Goal: Task Accomplishment & Management: Manage account settings

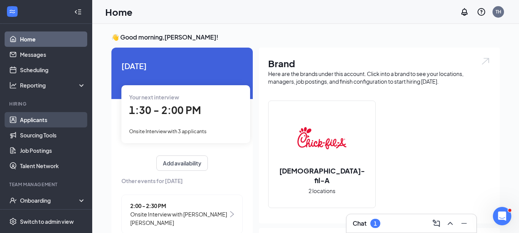
click at [49, 120] on link "Applicants" at bounding box center [53, 119] width 66 height 15
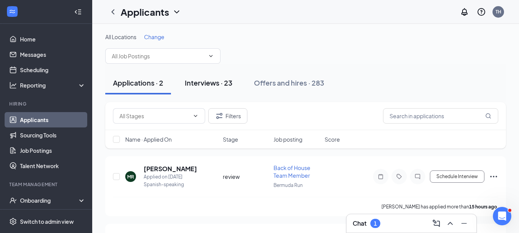
click at [211, 83] on div "Interviews · 23" at bounding box center [209, 83] width 48 height 10
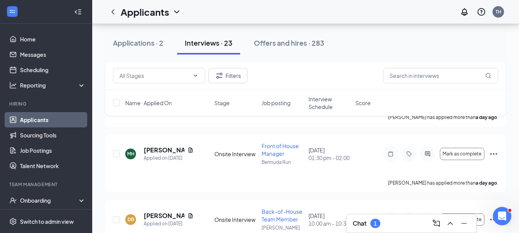
scroll to position [227, 0]
click at [415, 75] on input "text" at bounding box center [440, 75] width 115 height 15
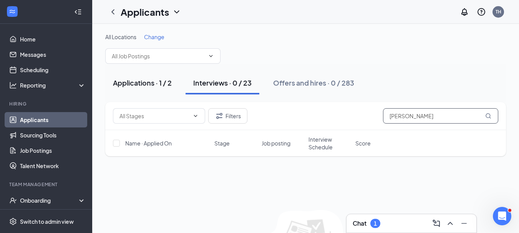
type input "[PERSON_NAME]"
click at [135, 84] on div "Applications · 1 / 2" at bounding box center [142, 83] width 59 height 10
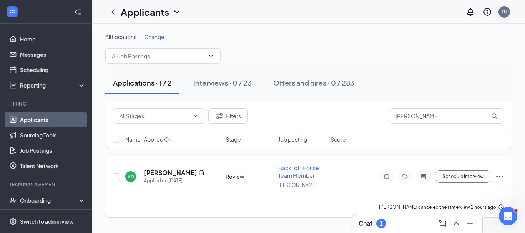
click at [501, 176] on icon "Ellipses" at bounding box center [499, 176] width 9 height 9
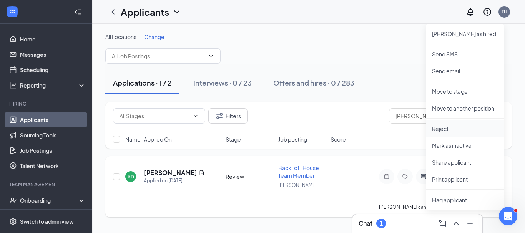
click at [442, 127] on p "Reject" at bounding box center [465, 129] width 66 height 8
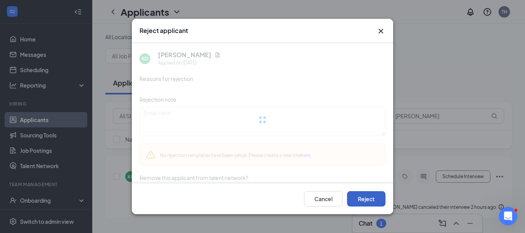
click at [368, 199] on button "Reject" at bounding box center [366, 198] width 38 height 15
click at [381, 32] on icon "Cross" at bounding box center [380, 31] width 9 height 9
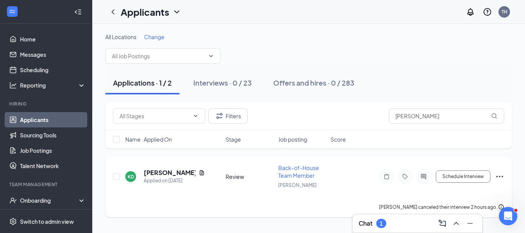
click at [499, 176] on icon "Ellipses" at bounding box center [499, 177] width 7 height 2
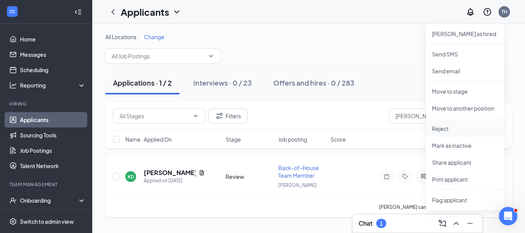
click at [445, 130] on p "Reject" at bounding box center [465, 129] width 66 height 8
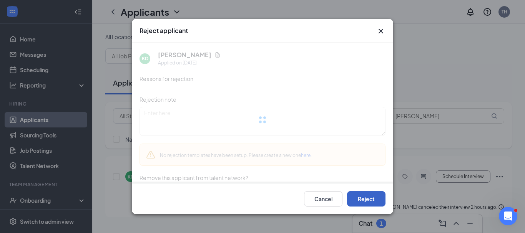
click at [368, 199] on button "Reject" at bounding box center [366, 198] width 38 height 15
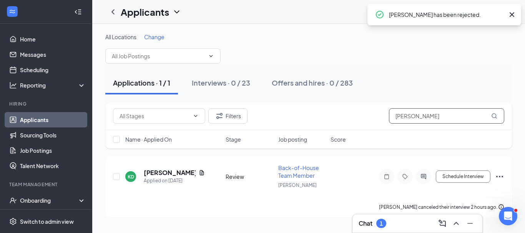
click at [418, 120] on input "[PERSON_NAME]" at bounding box center [446, 115] width 115 height 15
type input "D"
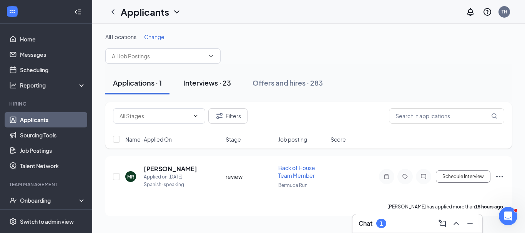
click at [205, 82] on div "Interviews · 23" at bounding box center [207, 83] width 48 height 10
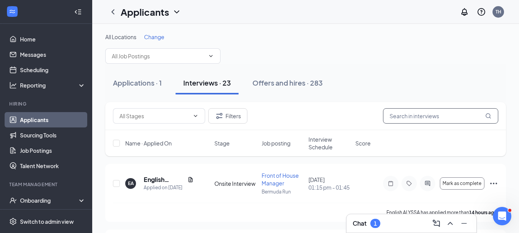
click at [399, 120] on input "text" at bounding box center [440, 115] width 115 height 15
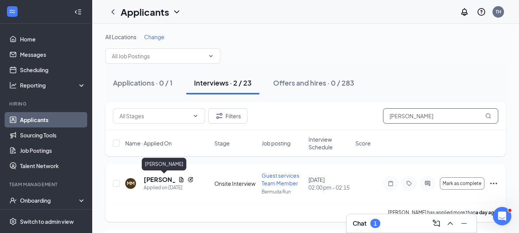
type input "[PERSON_NAME]"
click at [164, 181] on h5 "[PERSON_NAME]" at bounding box center [159, 180] width 31 height 8
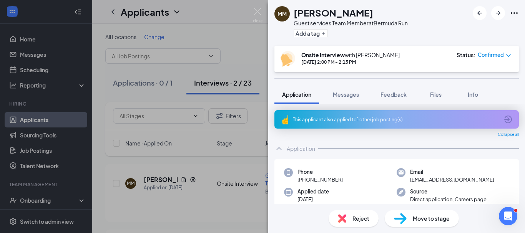
click at [257, 58] on div "MM [PERSON_NAME] Guest services Team Member at [GEOGRAPHIC_DATA] Run Add a tag …" at bounding box center [262, 116] width 525 height 233
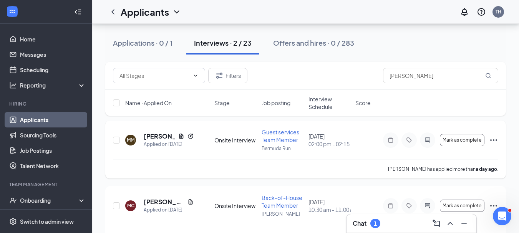
scroll to position [64, 0]
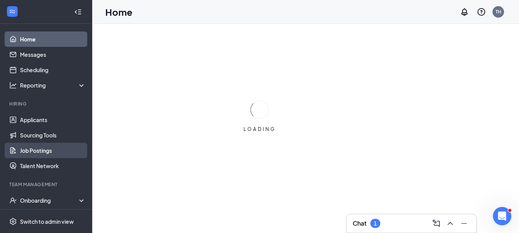
click at [35, 149] on link "Job Postings" at bounding box center [53, 150] width 66 height 15
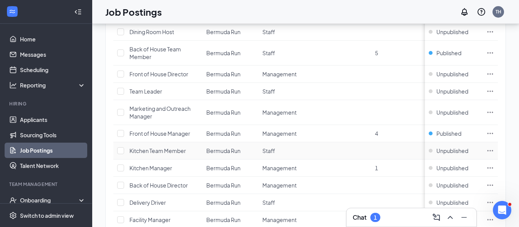
scroll to position [150, 0]
click at [456, 113] on span "Unpublished" at bounding box center [452, 112] width 32 height 8
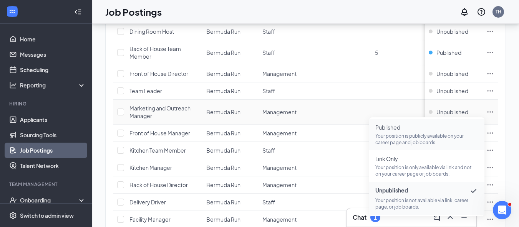
click at [392, 132] on span "Published Your position is publicly available on your career page and job board…" at bounding box center [426, 135] width 103 height 22
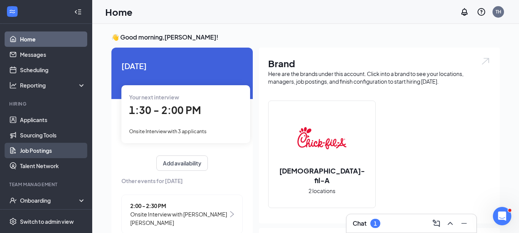
click at [60, 148] on link "Job Postings" at bounding box center [53, 150] width 66 height 15
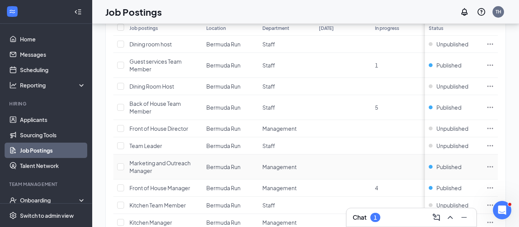
scroll to position [96, 0]
click at [55, 166] on link "Talent Network" at bounding box center [53, 165] width 66 height 15
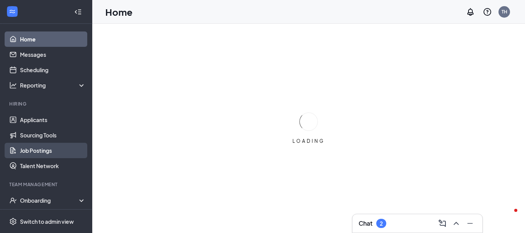
click at [48, 148] on link "Job Postings" at bounding box center [53, 150] width 66 height 15
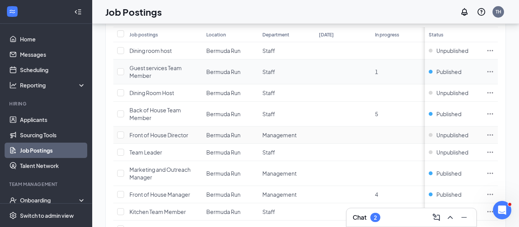
scroll to position [90, 0]
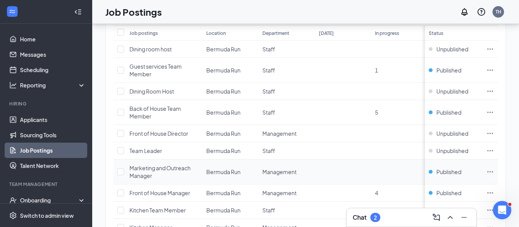
click at [494, 169] on icon "Ellipses" at bounding box center [490, 172] width 8 height 8
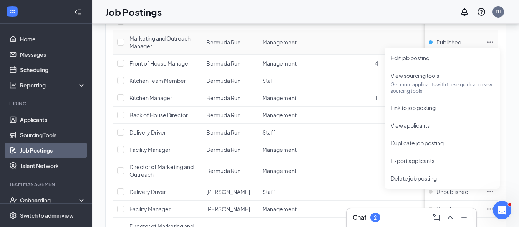
scroll to position [220, 0]
click at [421, 107] on span "Link to job posting" at bounding box center [413, 107] width 45 height 7
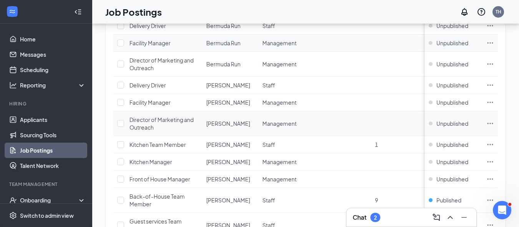
scroll to position [327, 0]
click at [451, 122] on span "Unpublished" at bounding box center [452, 123] width 32 height 8
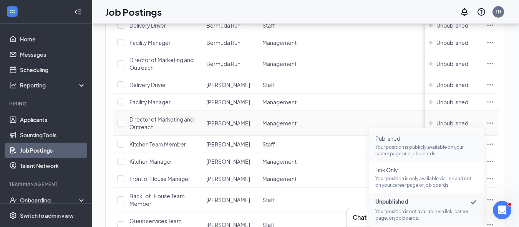
click at [391, 139] on span "Published" at bounding box center [426, 139] width 103 height 8
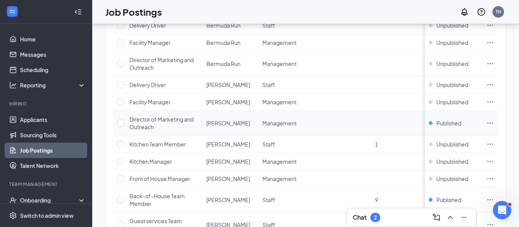
click at [494, 122] on icon "Ellipses" at bounding box center [490, 123] width 8 height 8
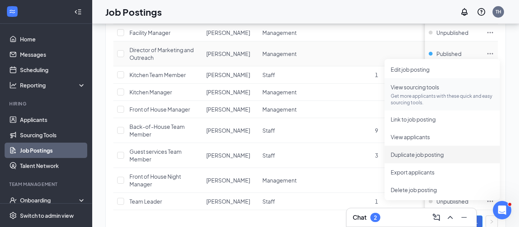
scroll to position [397, 0]
click at [412, 120] on span "Link to job posting" at bounding box center [413, 119] width 45 height 7
